Goal: Transaction & Acquisition: Book appointment/travel/reservation

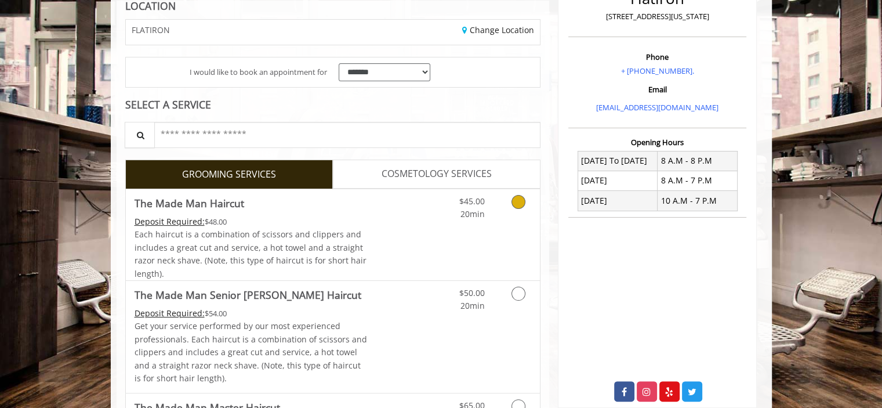
click at [509, 204] on link "Grooming services" at bounding box center [517, 205] width 30 height 32
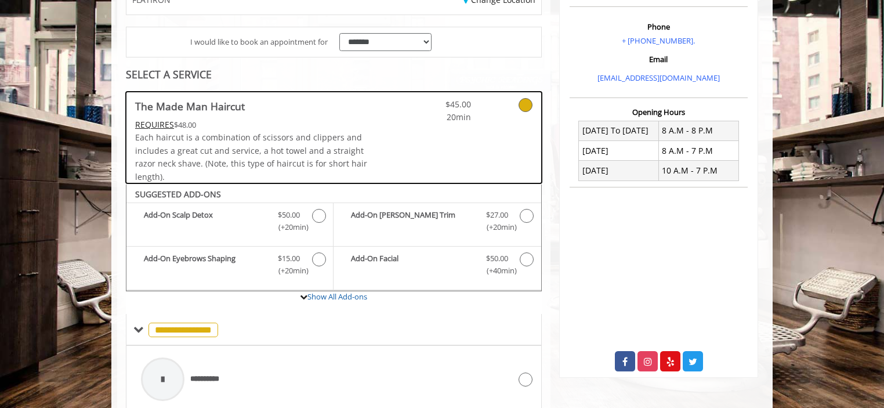
scroll to position [212, 0]
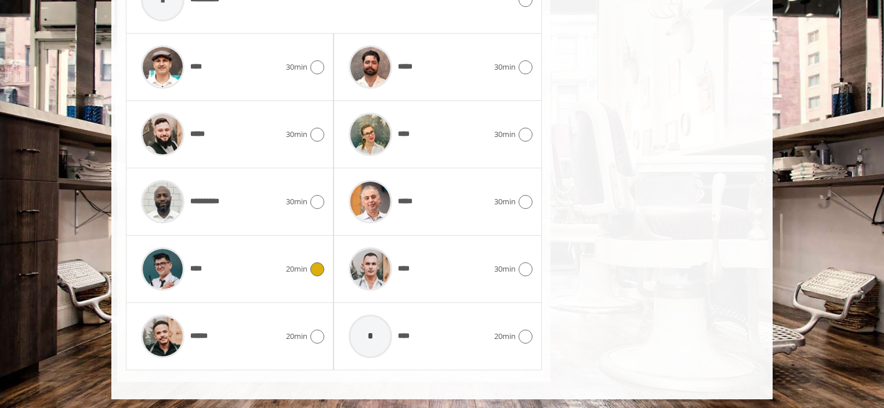
click at [300, 263] on span "20min" at bounding box center [296, 269] width 21 height 12
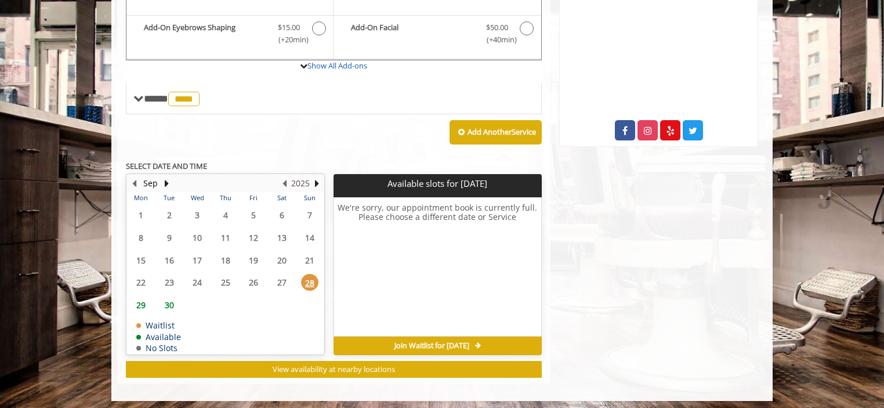
scroll to position [437, 0]
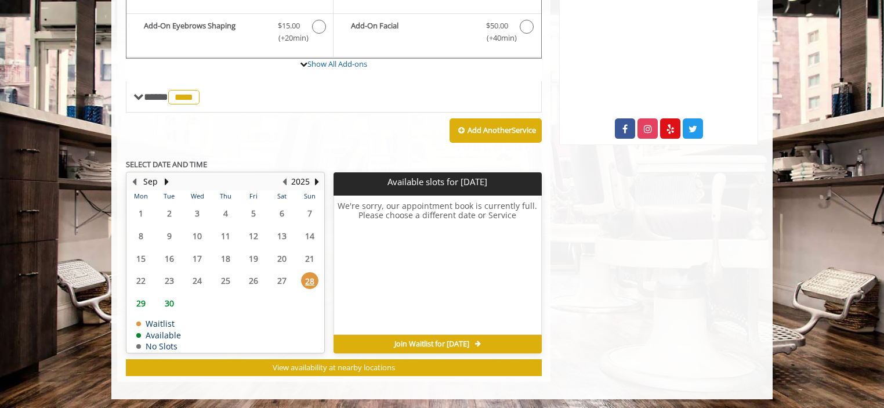
click at [141, 303] on span "29" at bounding box center [140, 303] width 17 height 17
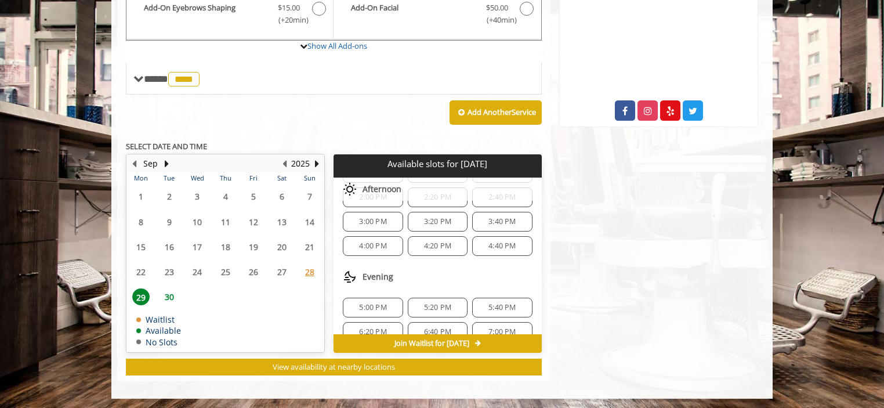
scroll to position [0, 0]
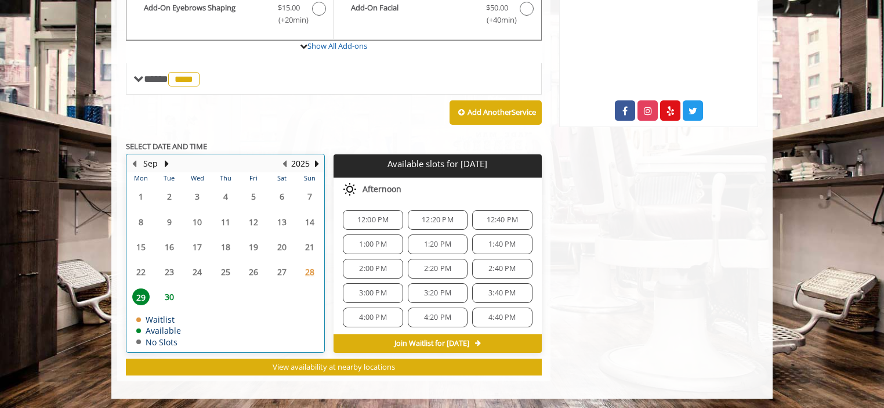
click at [159, 298] on div "30" at bounding box center [168, 296] width 23 height 17
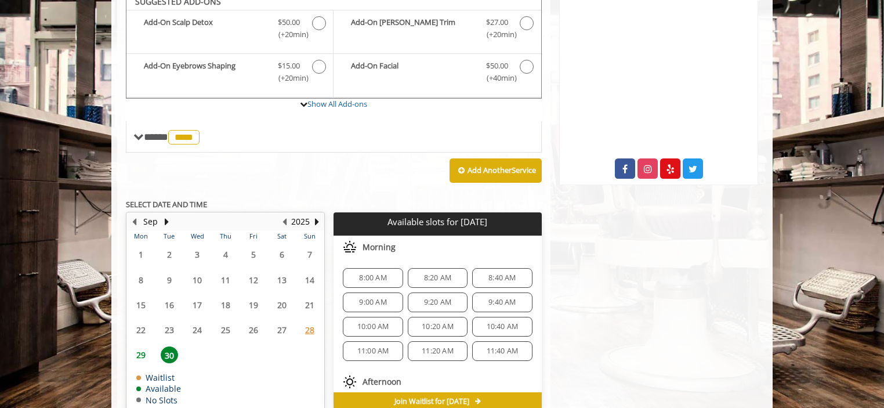
click at [306, 324] on span "28" at bounding box center [309, 329] width 17 height 17
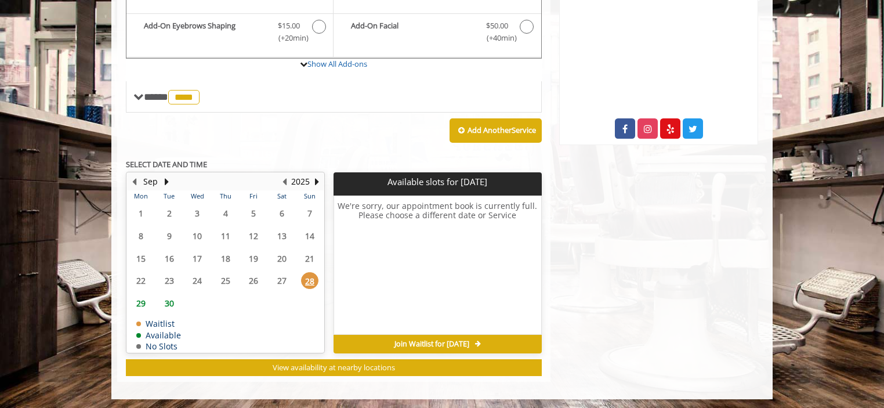
click at [147, 295] on span "29" at bounding box center [140, 303] width 17 height 17
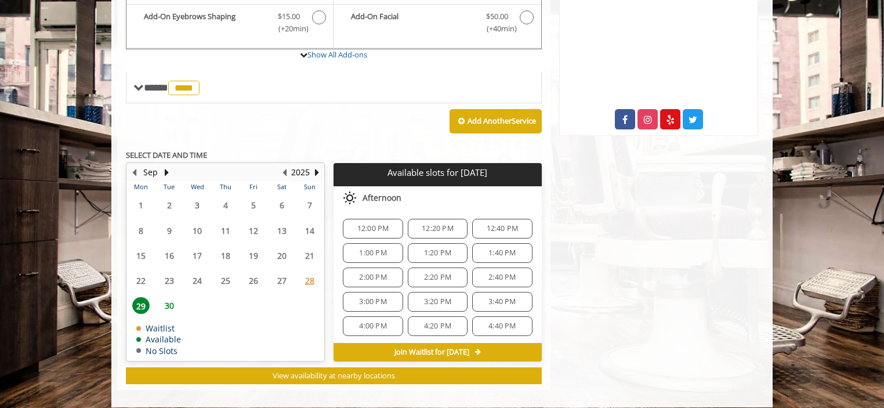
scroll to position [455, 0]
